Goal: Find specific page/section: Find specific page/section

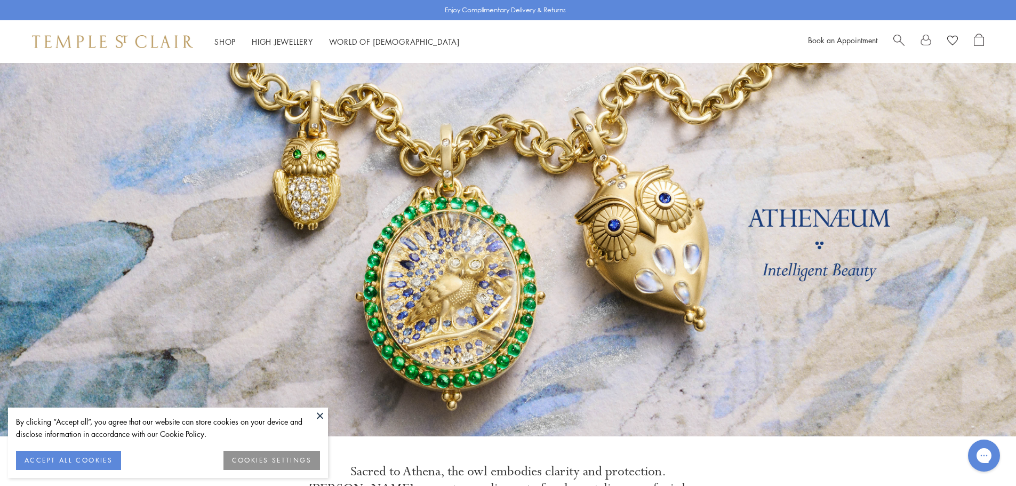
click at [319, 415] on button at bounding box center [320, 415] width 16 height 16
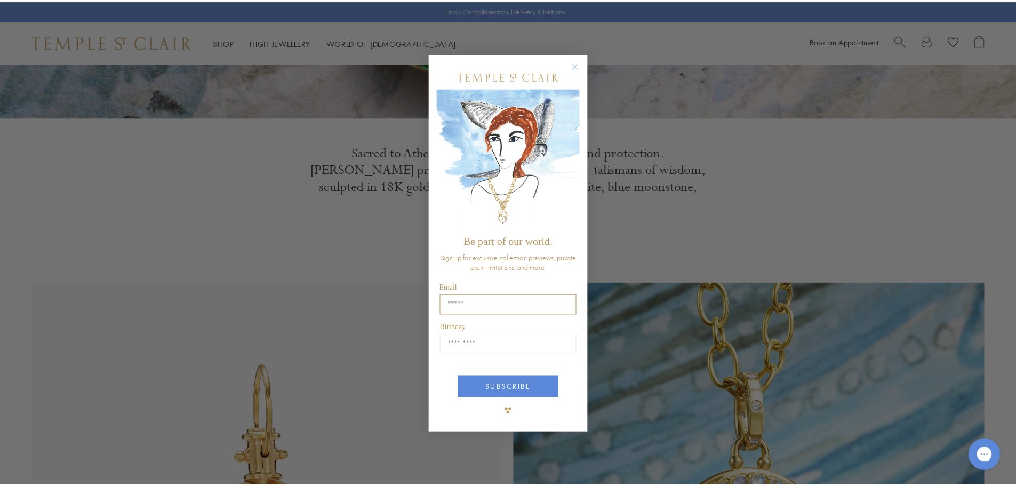
scroll to position [320, 0]
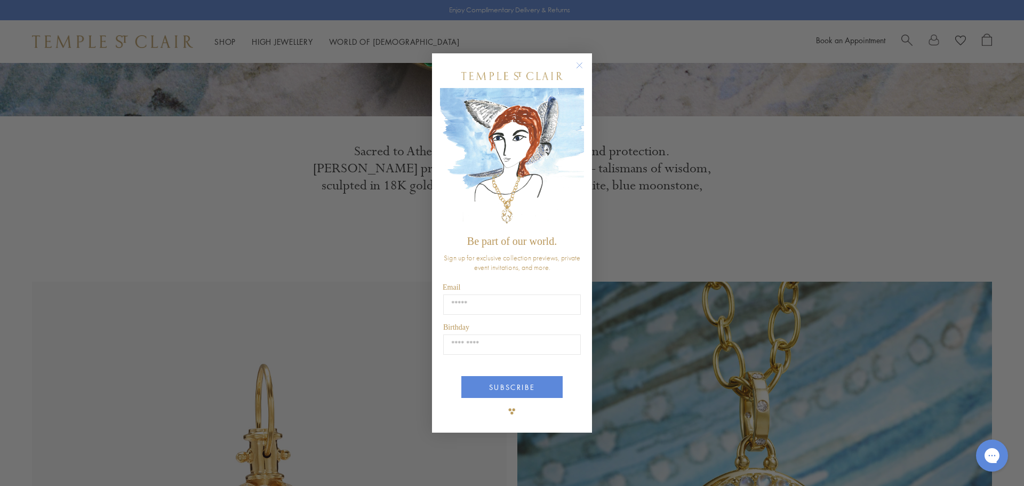
click at [580, 62] on circle "Close dialog" at bounding box center [579, 65] width 13 height 13
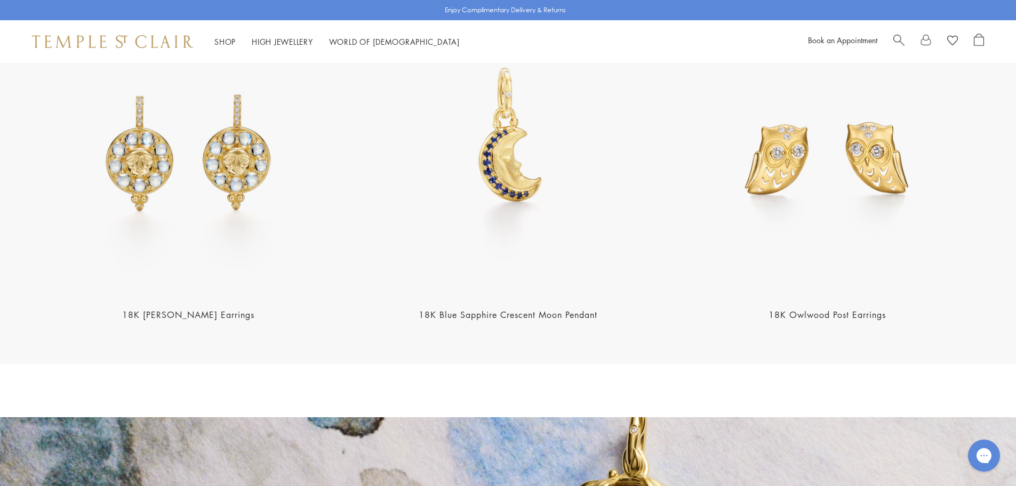
scroll to position [1493, 0]
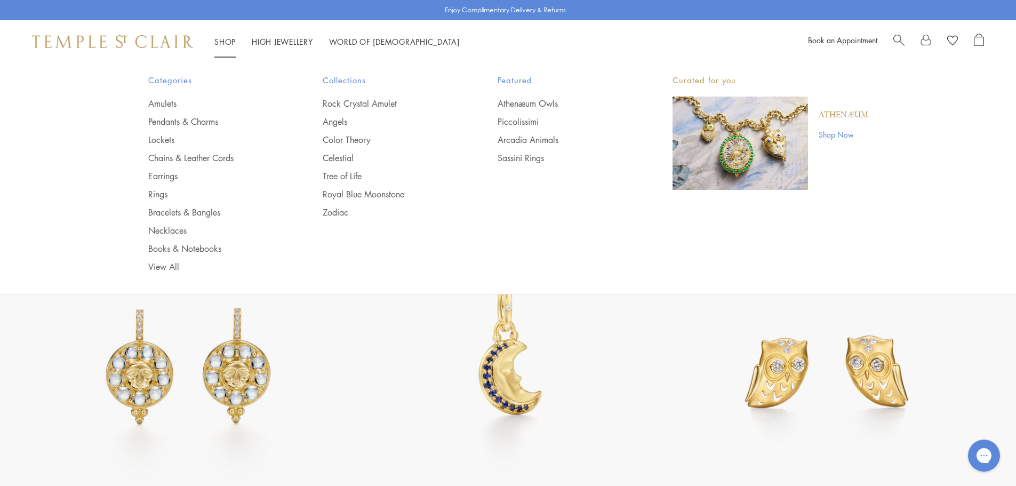
click at [225, 39] on link "Shop Shop" at bounding box center [224, 41] width 21 height 11
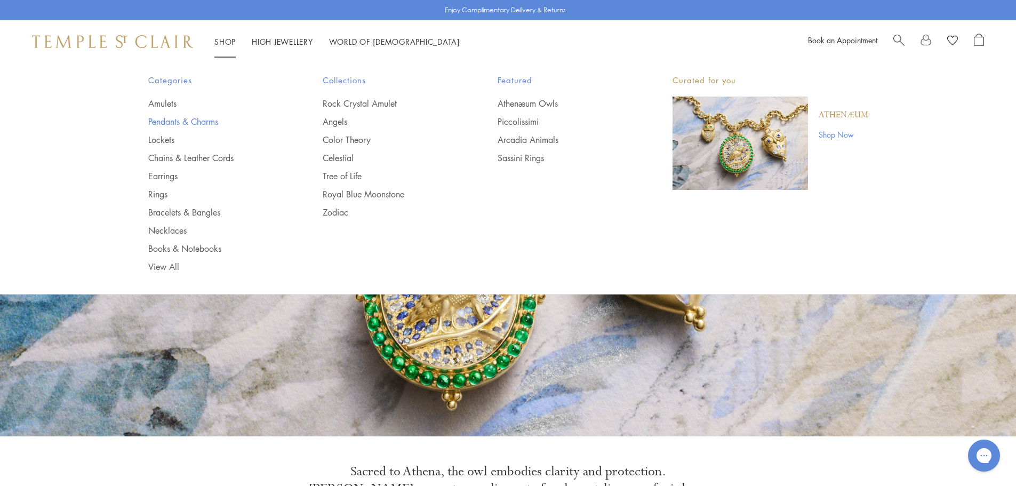
click at [178, 121] on link "Pendants & Charms" at bounding box center [214, 122] width 132 height 12
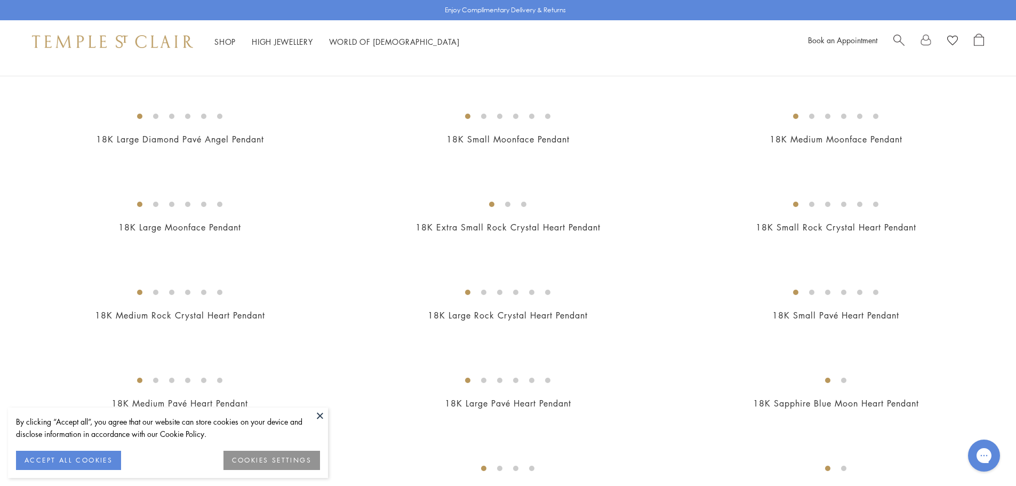
scroll to position [747, 0]
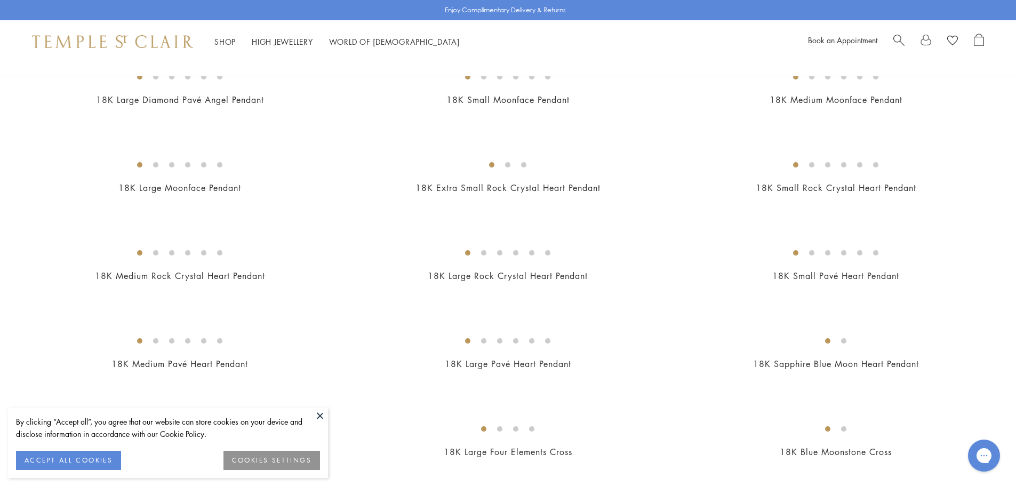
click at [317, 414] on button at bounding box center [320, 415] width 16 height 16
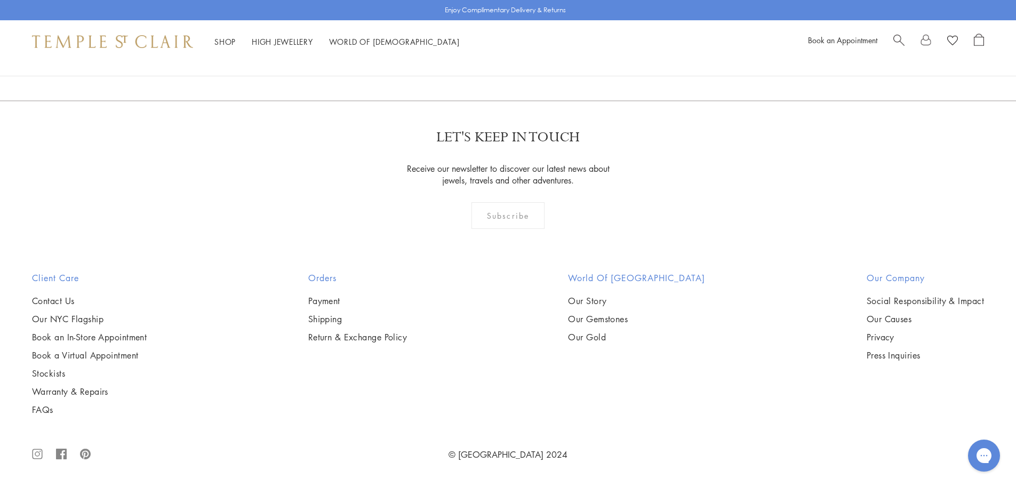
scroll to position [8373, 0]
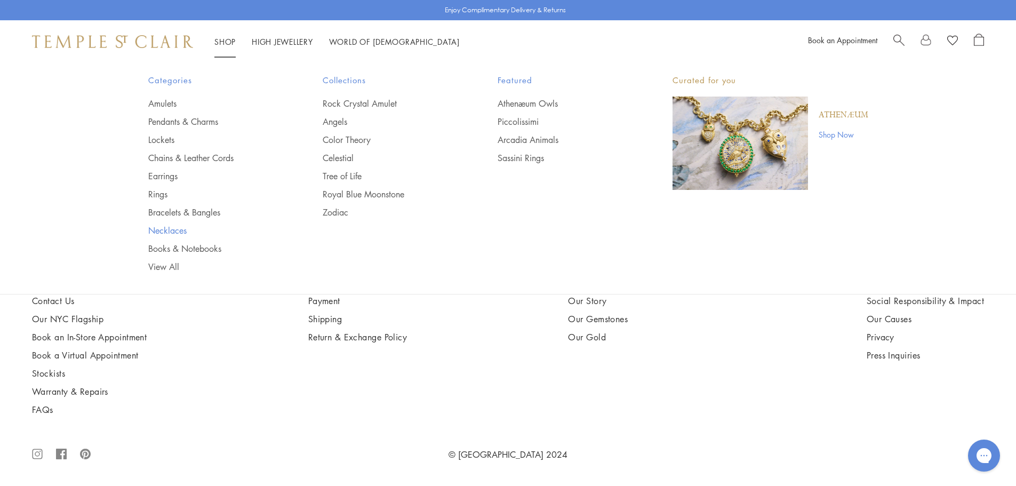
click at [161, 225] on link "Necklaces" at bounding box center [214, 231] width 132 height 12
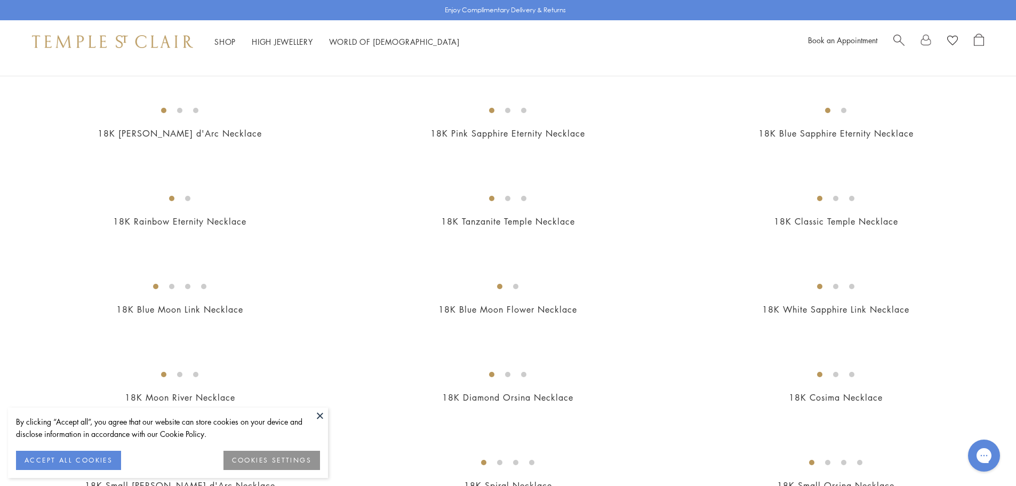
scroll to position [747, 0]
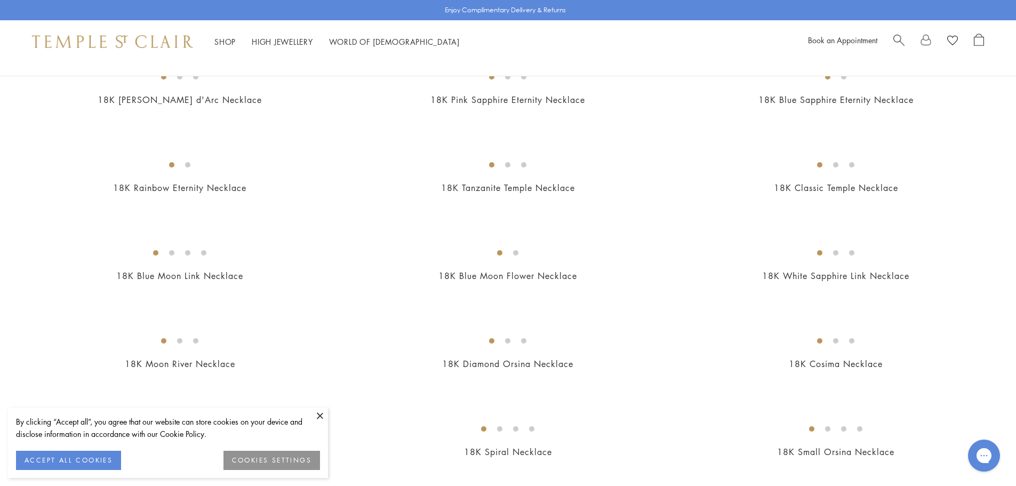
click at [319, 415] on button at bounding box center [320, 415] width 16 height 16
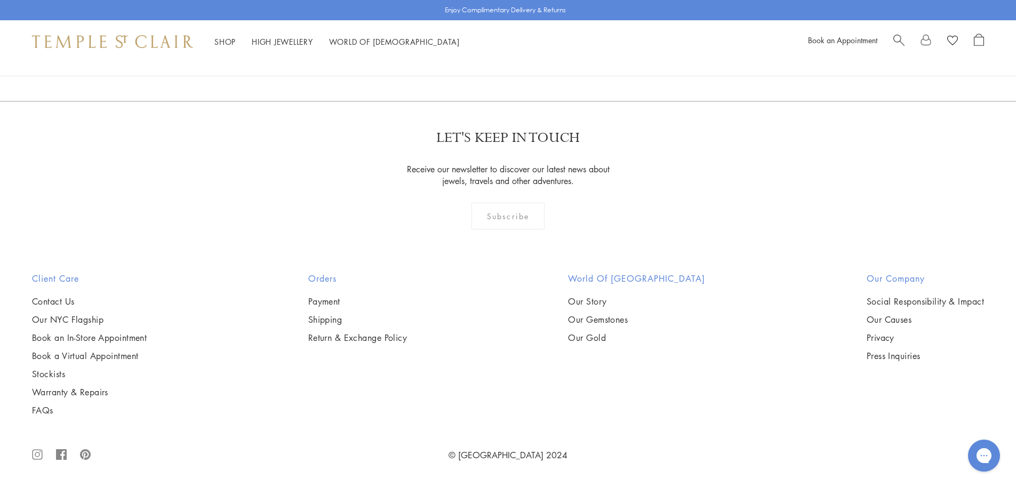
scroll to position [4345, 0]
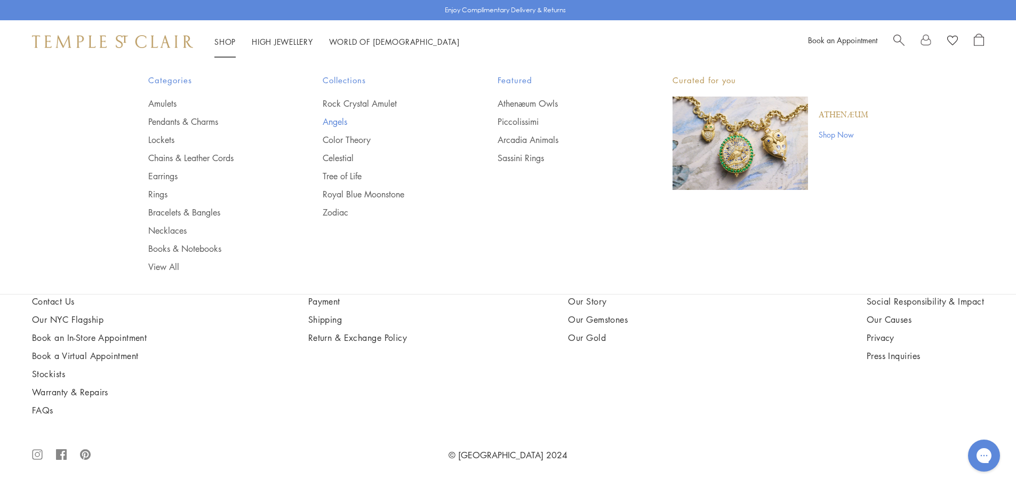
click at [341, 123] on link "Angels" at bounding box center [389, 122] width 132 height 12
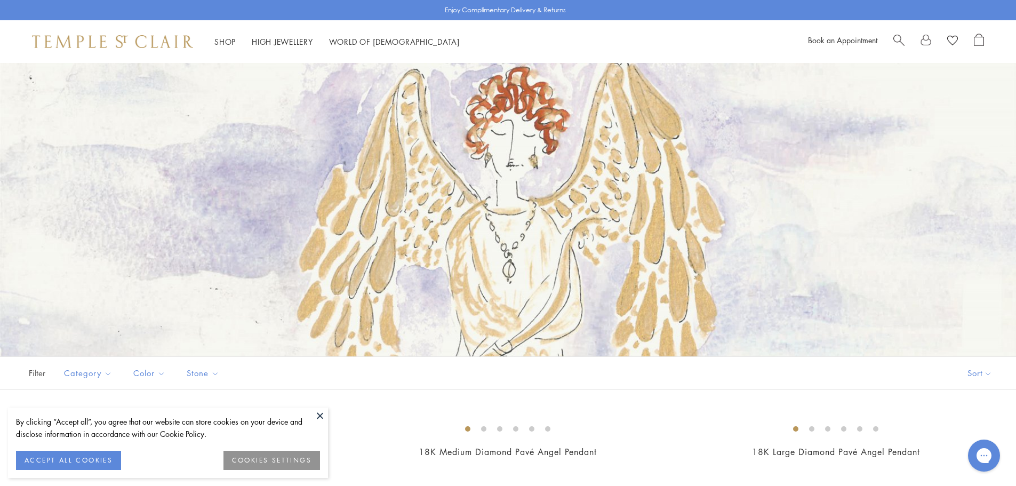
drag, startPoint x: 666, startPoint y: 153, endPoint x: 610, endPoint y: 168, distance: 58.0
click at [610, 168] on div at bounding box center [508, 209] width 1016 height 293
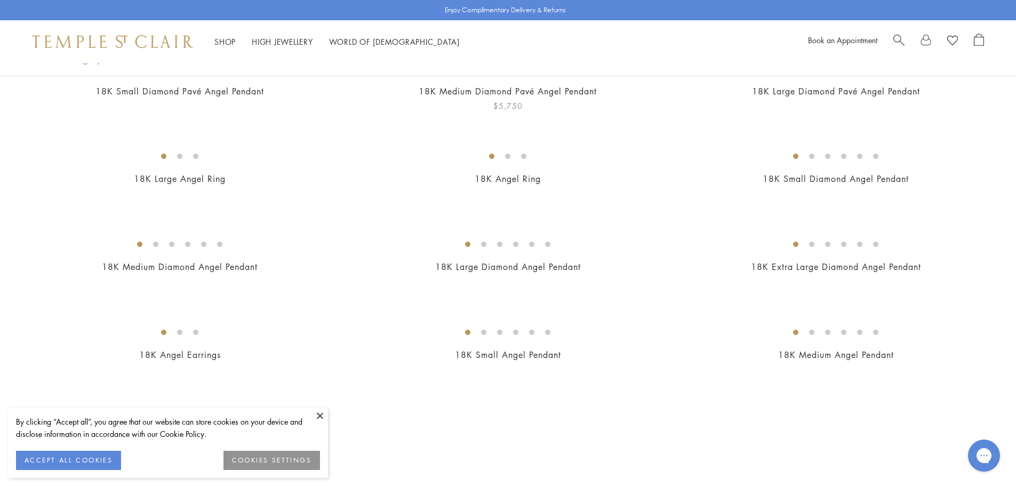
scroll to position [427, 0]
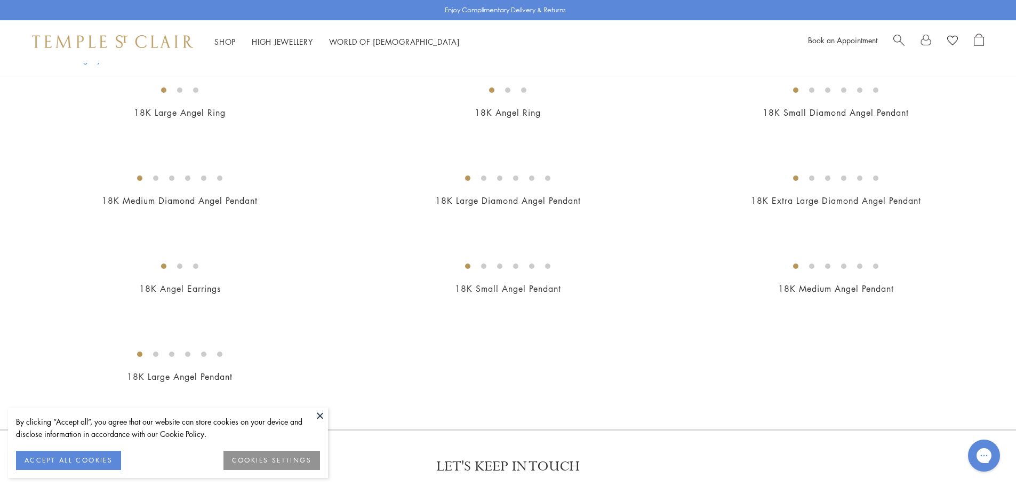
click at [322, 418] on button at bounding box center [320, 415] width 16 height 16
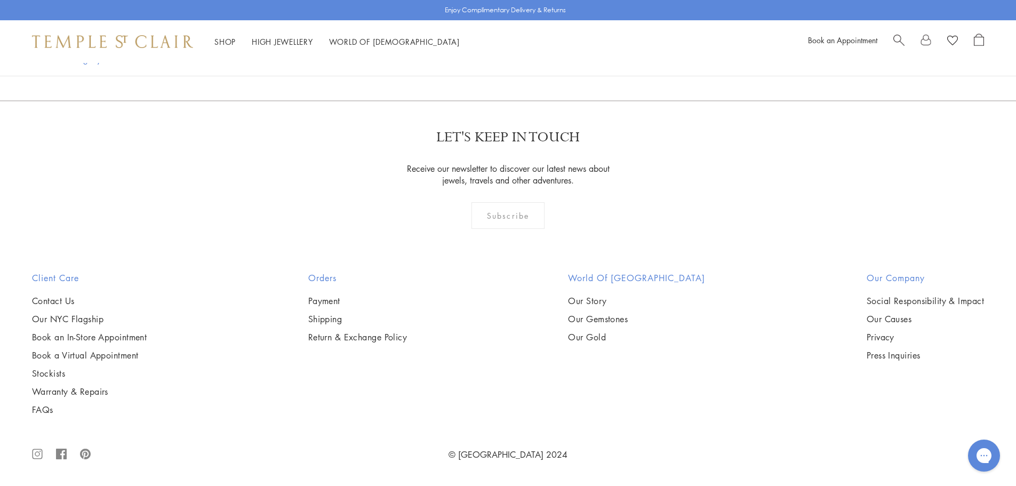
scroll to position [800, 0]
